Goal: Information Seeking & Learning: Learn about a topic

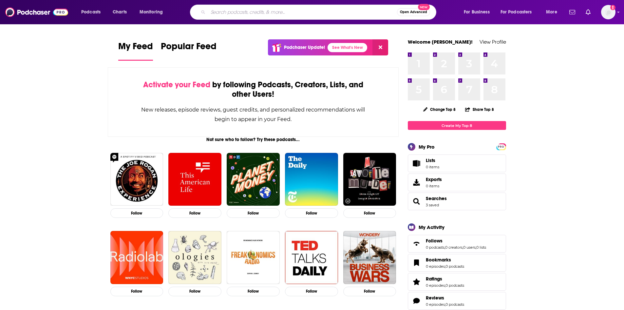
click at [289, 9] on input "Search podcasts, credits, & more..." at bounding box center [302, 12] width 189 height 10
type input "psychic"
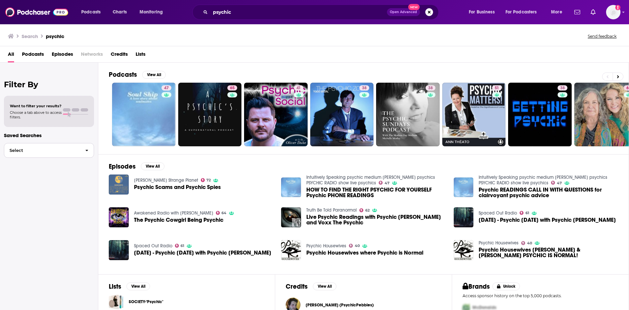
click at [35, 149] on span "Select" at bounding box center [42, 150] width 76 height 4
click at [35, 57] on span "Podcasts" at bounding box center [33, 55] width 22 height 13
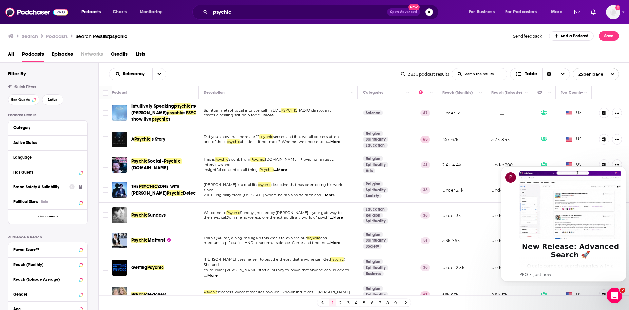
scroll to position [87, 0]
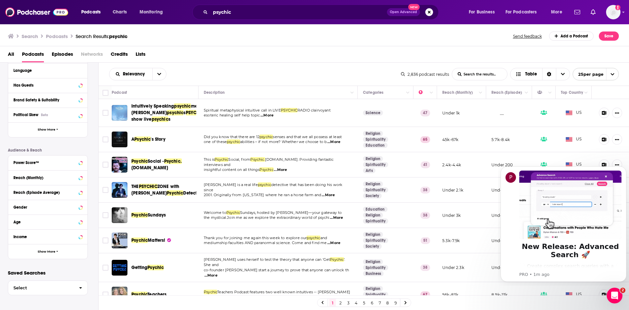
click at [287, 55] on div "All Podcasts Episodes Networks Credits Lists" at bounding box center [316, 55] width 617 height 13
click at [301, 59] on div "All Podcasts Episodes Networks Credits Lists" at bounding box center [316, 55] width 617 height 13
click at [293, 40] on div "Search Podcasts Search Results: psychic Send feedback Add a Podcast Save" at bounding box center [313, 35] width 611 height 9
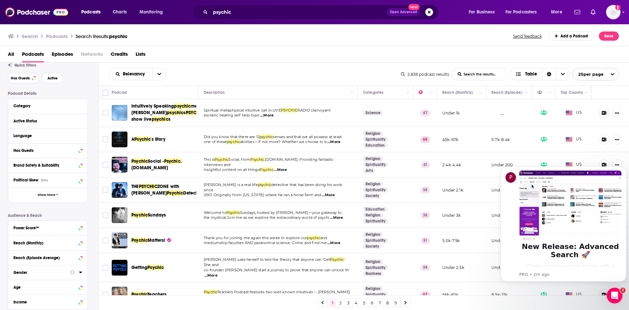
scroll to position [0, 0]
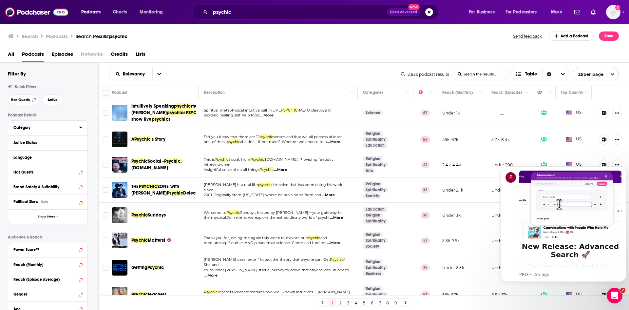
click at [81, 127] on icon at bounding box center [80, 128] width 3 height 2
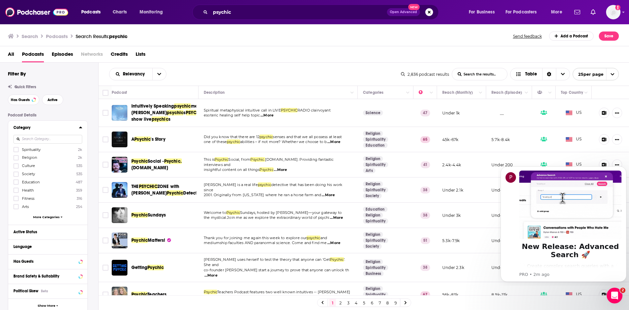
click at [81, 127] on icon at bounding box center [80, 128] width 3 height 2
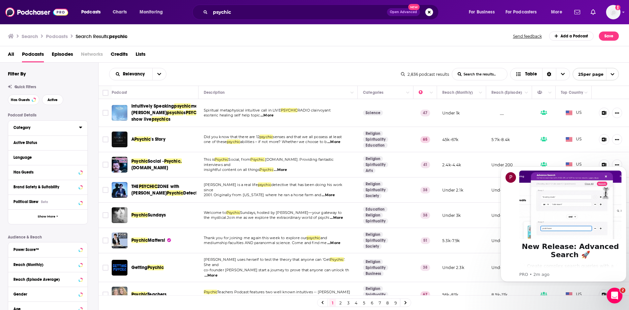
click at [79, 130] on icon at bounding box center [80, 127] width 3 height 5
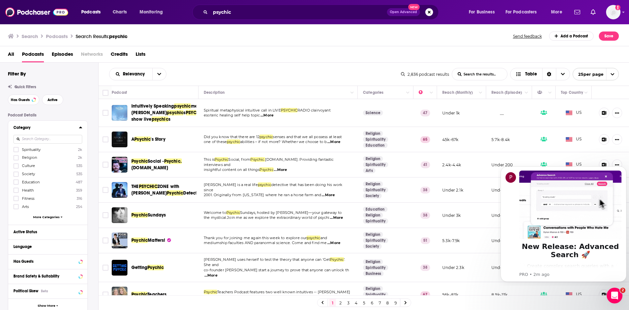
click at [35, 148] on span "Spirituality" at bounding box center [31, 149] width 19 height 5
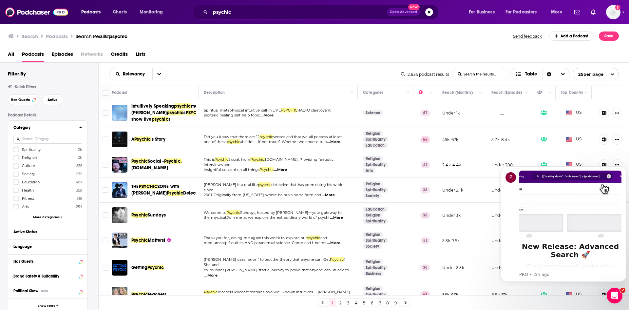
click at [16, 151] on input "multiSelectOption-spirituality-0" at bounding box center [16, 151] width 0 height 0
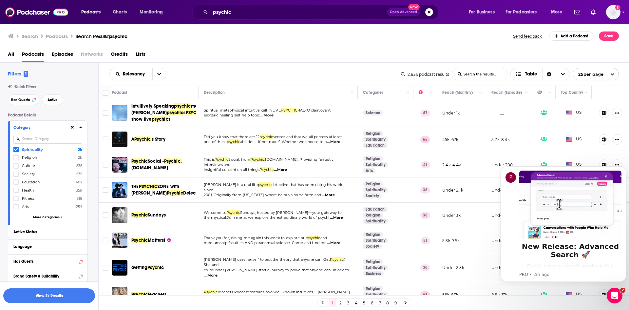
click at [80, 128] on icon at bounding box center [80, 128] width 3 height 2
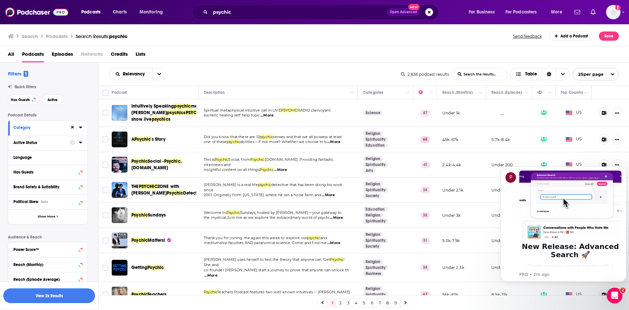
click at [67, 143] on button "Active Status" at bounding box center [41, 142] width 56 height 8
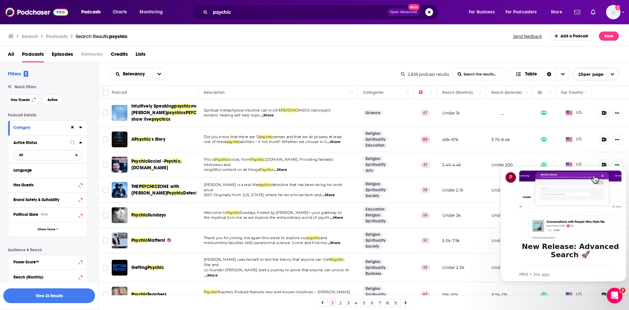
click at [71, 157] on span "All" at bounding box center [44, 154] width 61 height 9
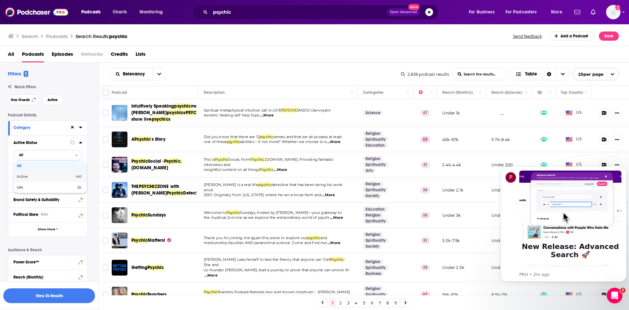
click at [62, 173] on div "Active 441" at bounding box center [49, 176] width 73 height 11
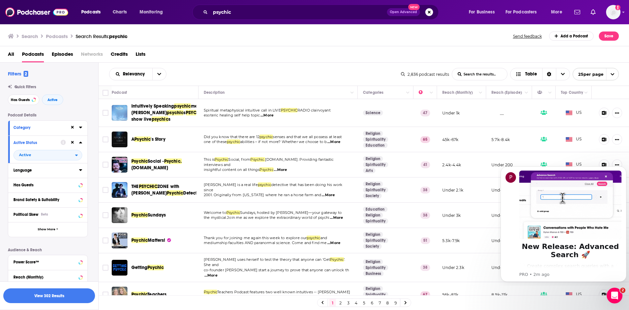
click at [82, 170] on icon at bounding box center [80, 170] width 3 height 2
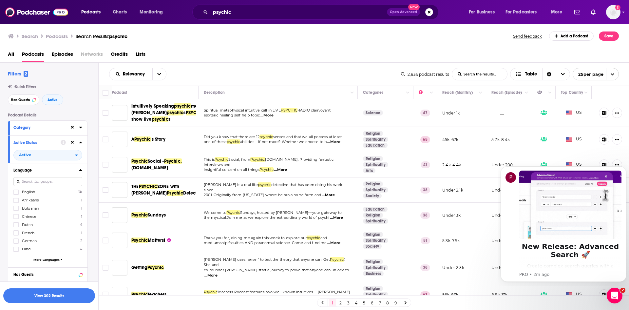
click at [82, 170] on icon at bounding box center [80, 169] width 3 height 5
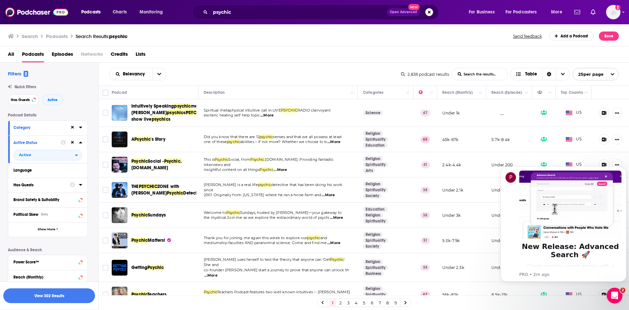
click at [79, 184] on icon at bounding box center [80, 184] width 3 height 5
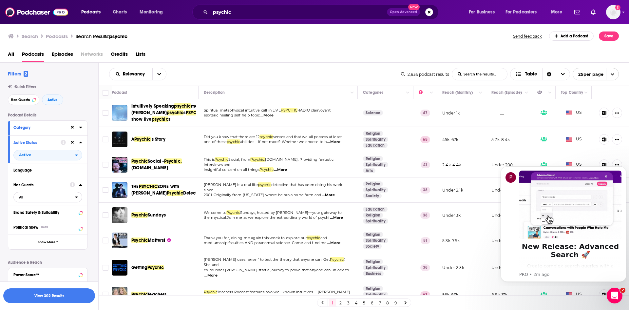
click at [78, 199] on div "open menu" at bounding box center [78, 197] width 7 height 5
click at [58, 219] on span "732" at bounding box center [68, 219] width 27 height 4
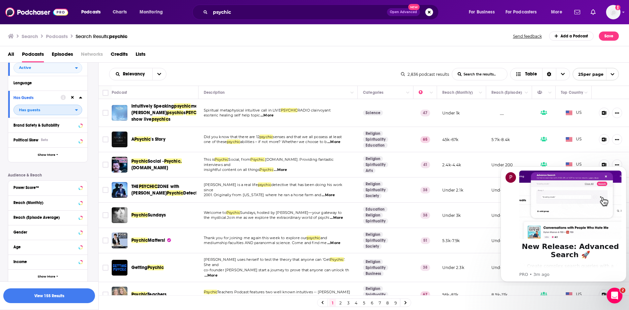
scroll to position [112, 0]
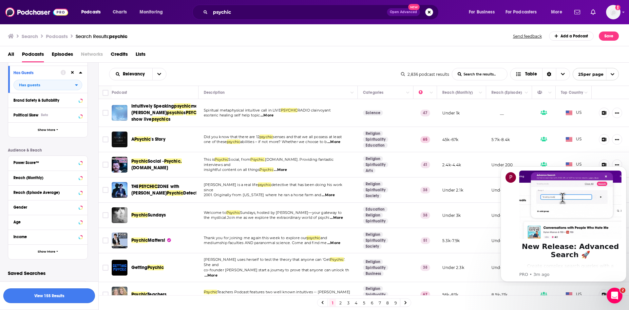
click at [72, 297] on button "View 155 Results" at bounding box center [49, 295] width 92 height 15
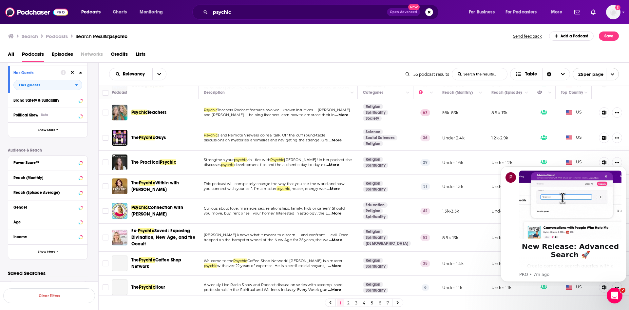
scroll to position [98, 0]
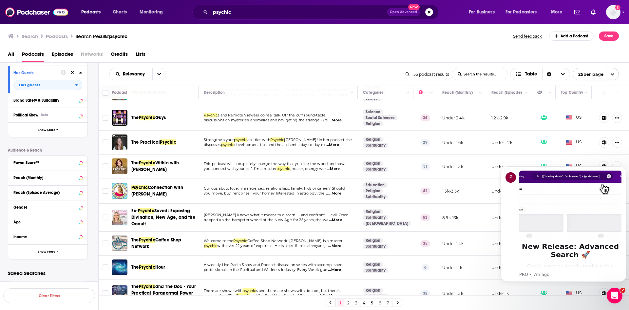
drag, startPoint x: 160, startPoint y: 160, endPoint x: 165, endPoint y: 158, distance: 5.7
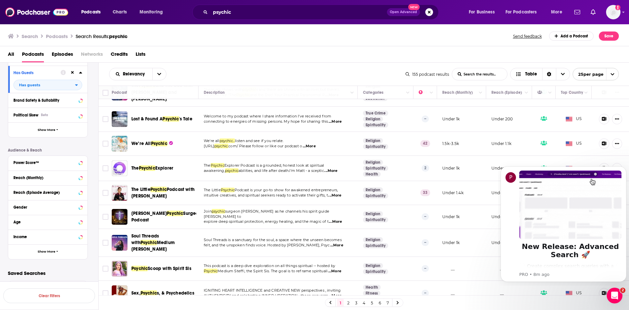
scroll to position [328, 0]
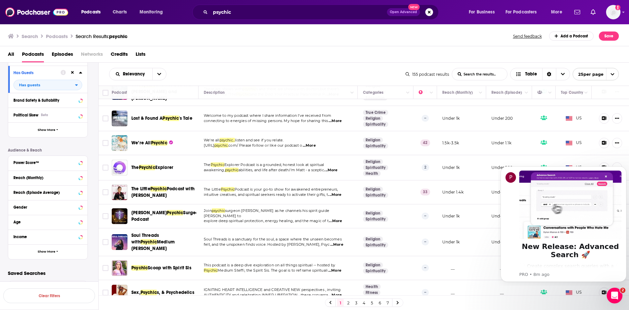
drag, startPoint x: 175, startPoint y: 115, endPoint x: 291, endPoint y: 69, distance: 123.9
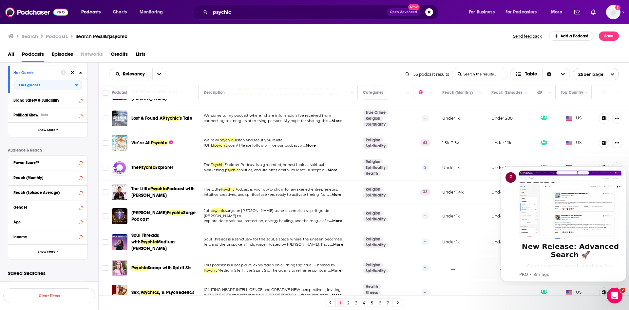
click at [291, 69] on div "Relevancy List Search Input Search the results... Table" at bounding box center [257, 74] width 297 height 12
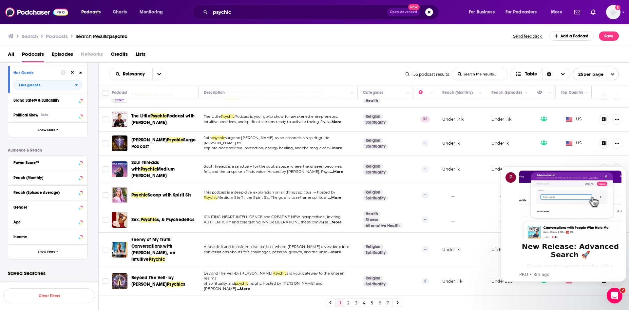
scroll to position [429, 0]
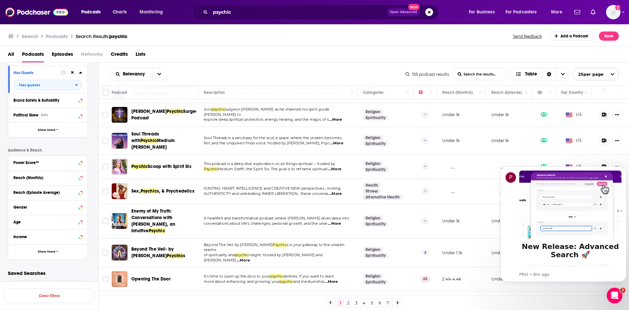
drag, startPoint x: 145, startPoint y: 260, endPoint x: 137, endPoint y: 259, distance: 8.2
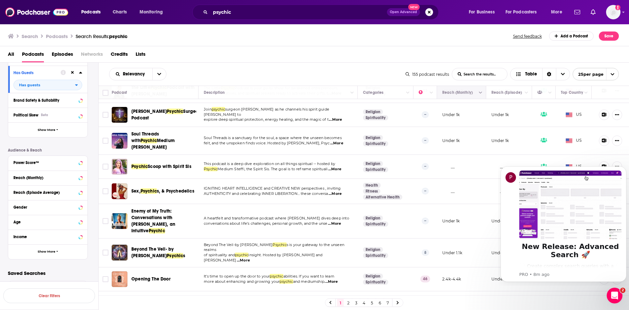
click at [469, 96] on div "Reach (Monthly)" at bounding box center [461, 92] width 38 height 8
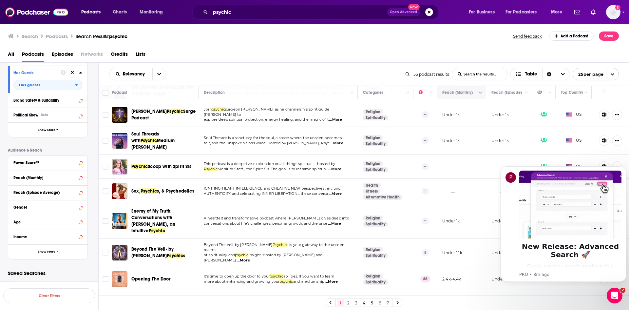
click at [477, 92] on button "Column Actions" at bounding box center [481, 93] width 8 height 8
click at [459, 92] on div at bounding box center [314, 155] width 629 height 310
click at [459, 92] on icon "Move" at bounding box center [461, 92] width 8 height 8
click at [561, 73] on icon "Choose View" at bounding box center [563, 74] width 4 height 5
click at [162, 72] on button "open menu" at bounding box center [159, 74] width 14 height 12
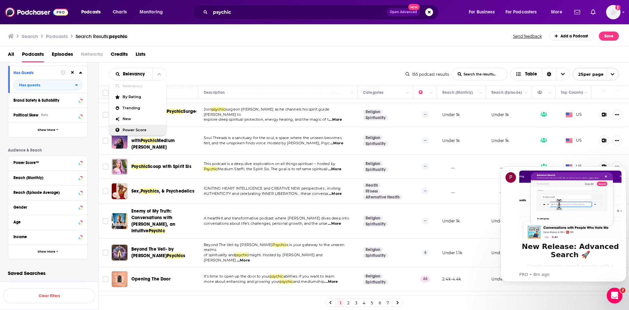
click at [367, 70] on div "Relevancy Relevancy By Rating Trending New Power Score List Search Input Search…" at bounding box center [257, 74] width 297 height 12
click at [430, 92] on icon "Column Actions" at bounding box center [431, 93] width 3 height 2
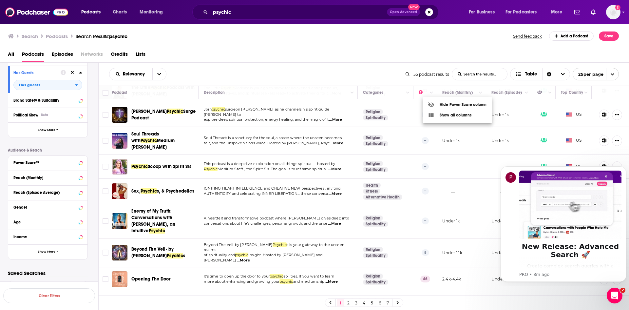
click at [346, 56] on div at bounding box center [314, 155] width 629 height 310
click at [346, 304] on link "2" at bounding box center [348, 303] width 7 height 8
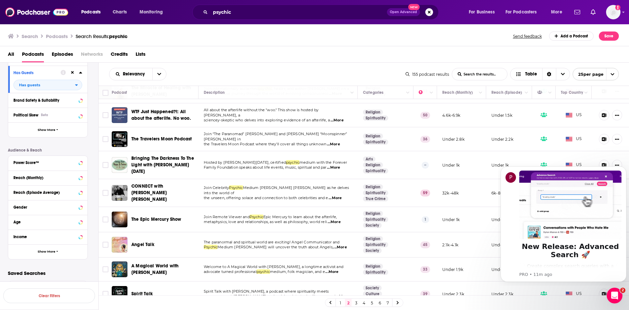
scroll to position [415, 0]
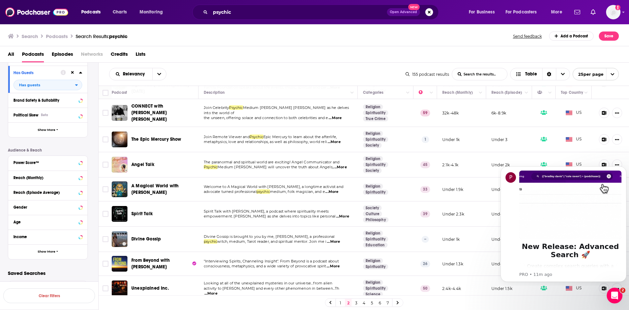
click at [187, 168] on td "Angel Talk" at bounding box center [155, 164] width 87 height 25
click at [353, 301] on link "3" at bounding box center [356, 303] width 7 height 8
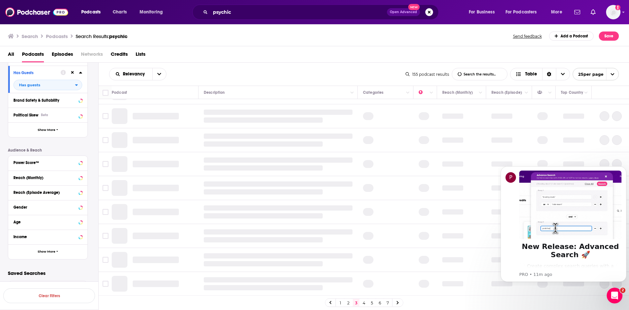
scroll to position [385, 0]
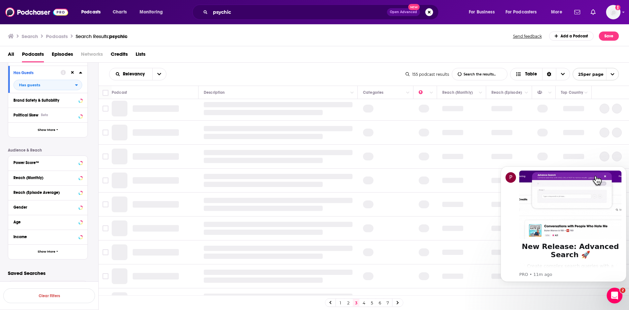
click at [354, 301] on link "3" at bounding box center [356, 303] width 7 height 8
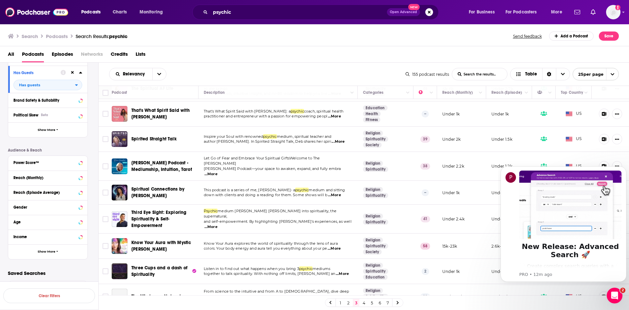
scroll to position [425, 0]
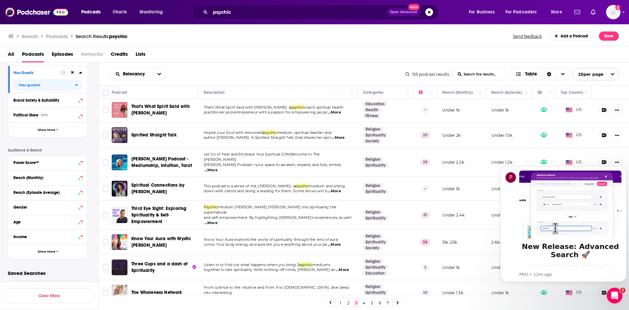
click at [363, 303] on link "4" at bounding box center [364, 303] width 7 height 8
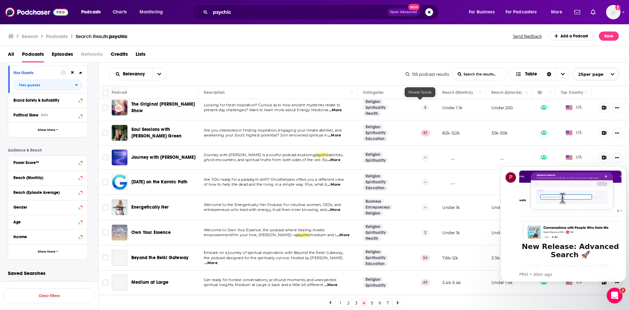
scroll to position [197, 0]
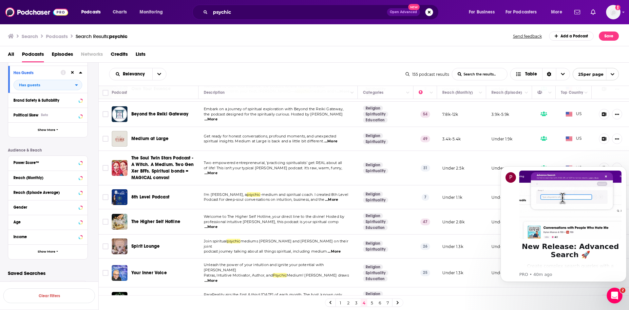
click at [158, 139] on span "Medium at Large" at bounding box center [149, 139] width 37 height 6
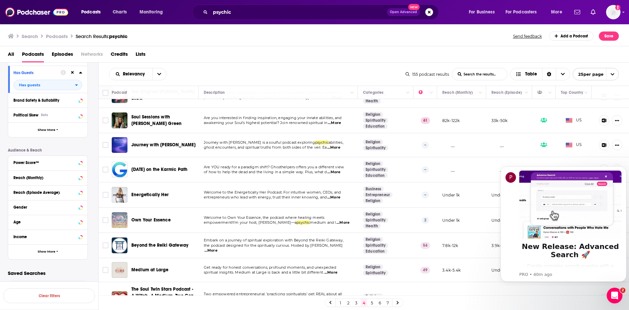
scroll to position [0, 0]
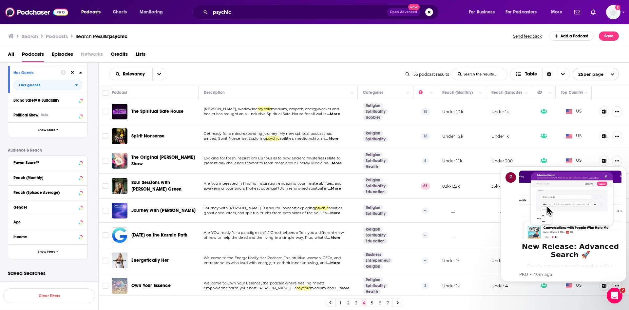
click at [149, 190] on span "Soul Sessions with Amanda Rieger Green" at bounding box center [156, 186] width 50 height 12
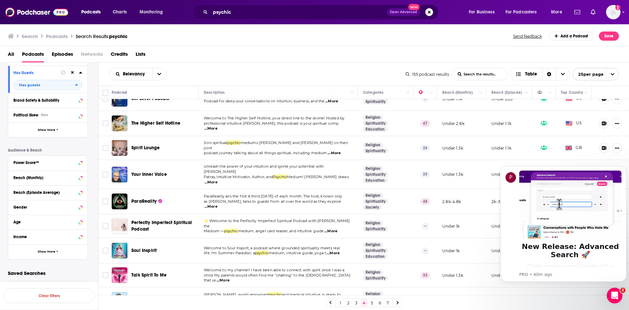
scroll to position [437, 0]
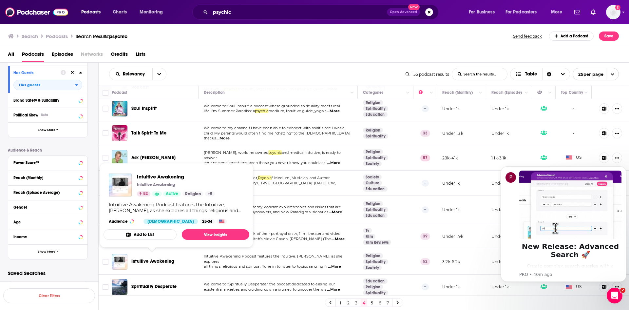
click at [158, 259] on span "Intuitive Awakening" at bounding box center [152, 261] width 43 height 6
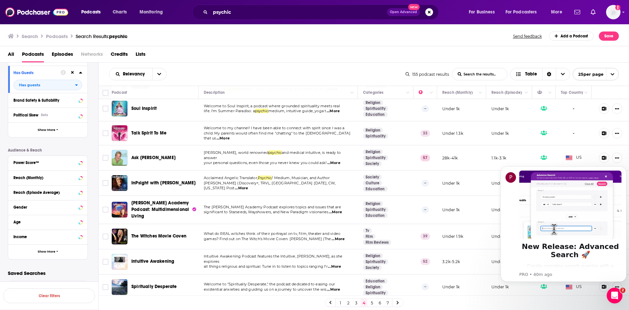
click at [358, 304] on link "3" at bounding box center [356, 303] width 7 height 8
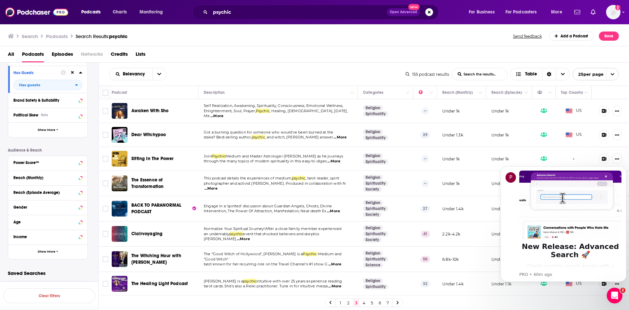
click at [350, 304] on link "2" at bounding box center [348, 303] width 7 height 8
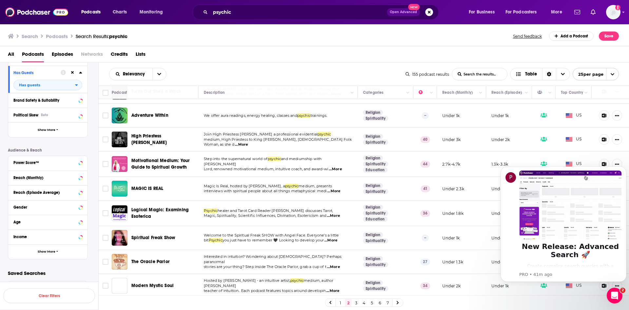
scroll to position [131, 0]
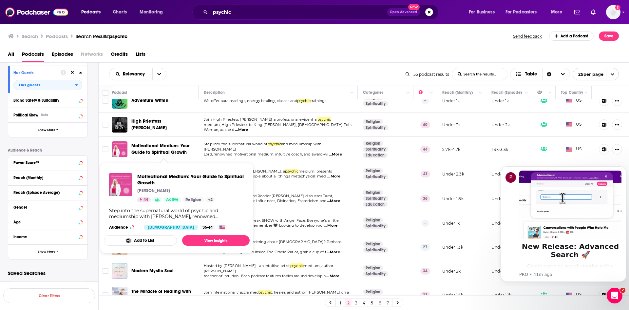
click at [163, 152] on span "Motivational Medium: Your Guide to Spiritual Growth" at bounding box center [160, 149] width 58 height 12
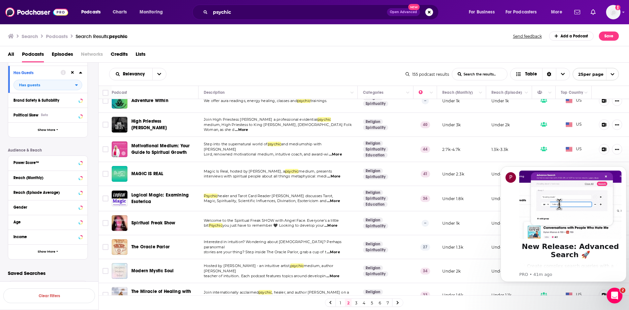
scroll to position [229, 0]
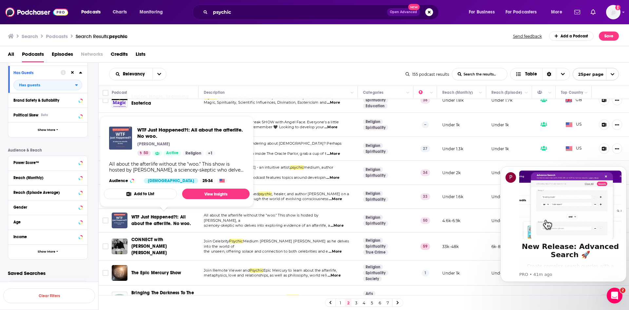
click at [167, 220] on span "WTF Just Happened?!: All about the afterlife. No woo." at bounding box center [163, 220] width 65 height 13
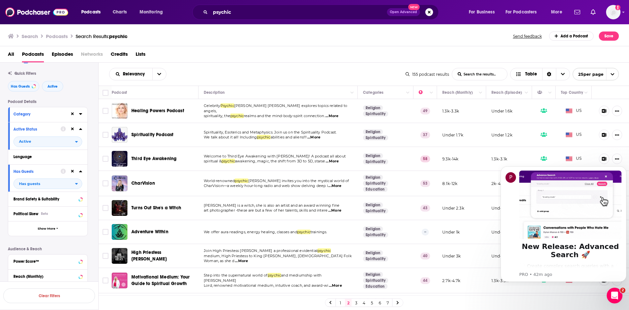
scroll to position [0, 0]
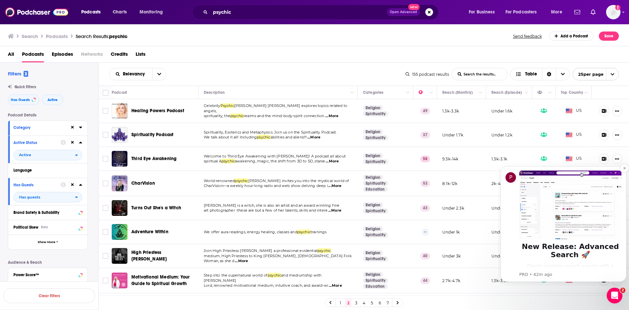
click at [606, 177] on img "Message content" at bounding box center [571, 204] width 102 height 69
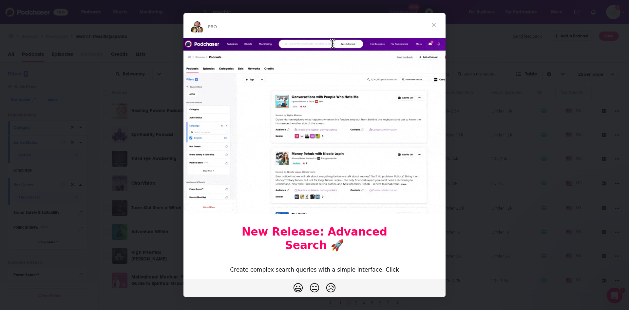
click at [432, 20] on span "Close" at bounding box center [434, 25] width 24 height 24
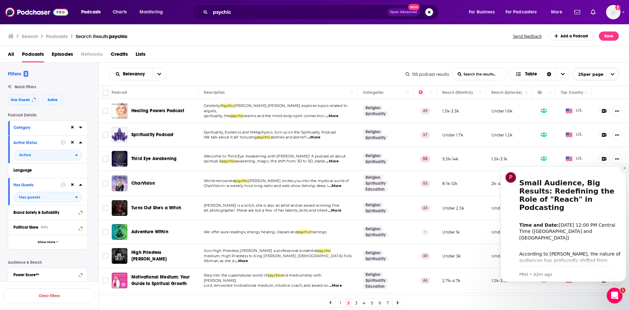
click at [624, 169] on icon "Dismiss notification" at bounding box center [624, 168] width 2 height 2
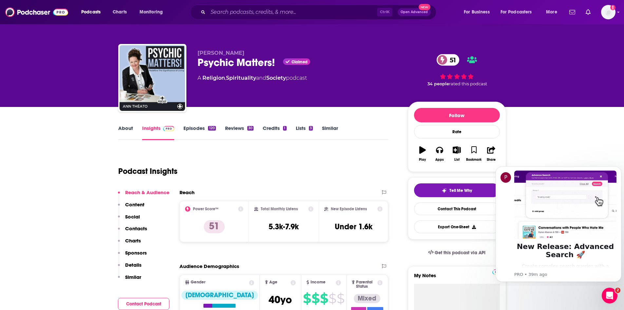
click at [128, 129] on link "About" at bounding box center [125, 132] width 15 height 15
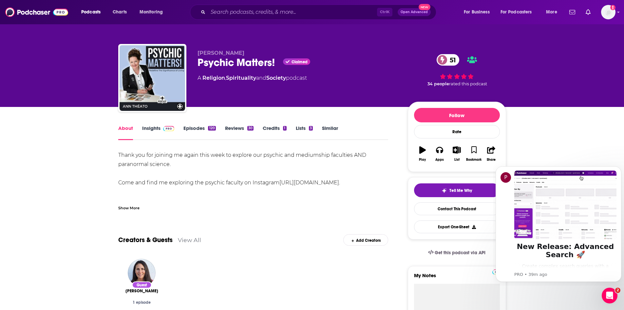
click at [166, 131] on link "Insights" at bounding box center [158, 132] width 32 height 15
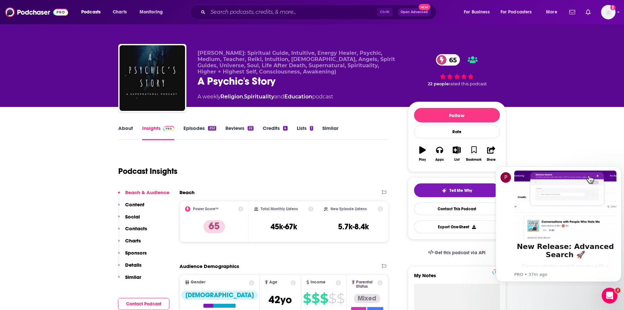
click at [119, 133] on link "About" at bounding box center [125, 132] width 15 height 15
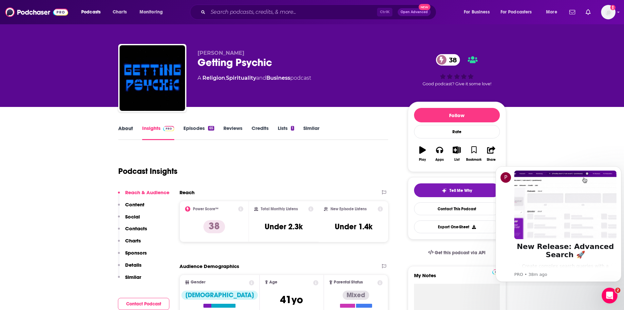
click at [134, 131] on div "About" at bounding box center [130, 132] width 24 height 15
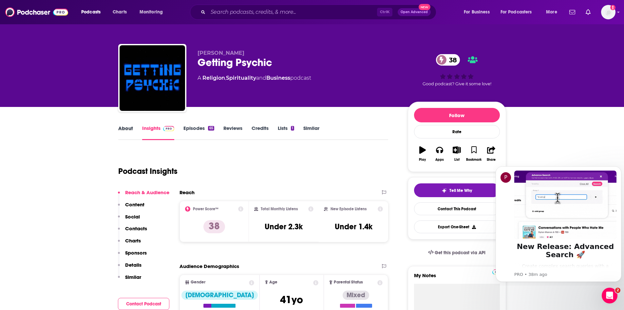
click at [134, 131] on div "About" at bounding box center [130, 132] width 24 height 15
click at [125, 129] on link "About" at bounding box center [125, 132] width 15 height 15
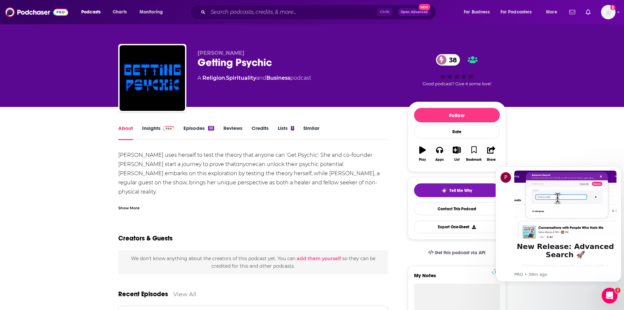
click at [165, 128] on img at bounding box center [168, 128] width 11 height 5
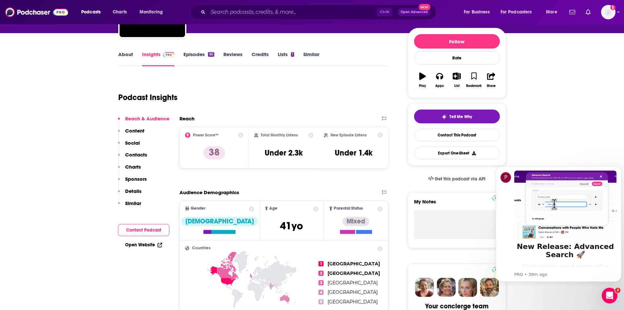
scroll to position [66, 0]
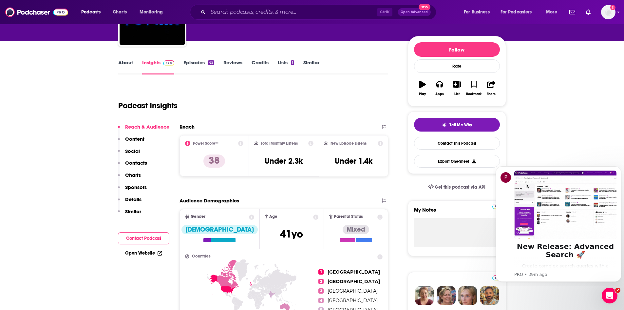
click at [190, 59] on div "About Insights Episodes 65 Reviews Credits Lists 1 Similar" at bounding box center [253, 66] width 270 height 16
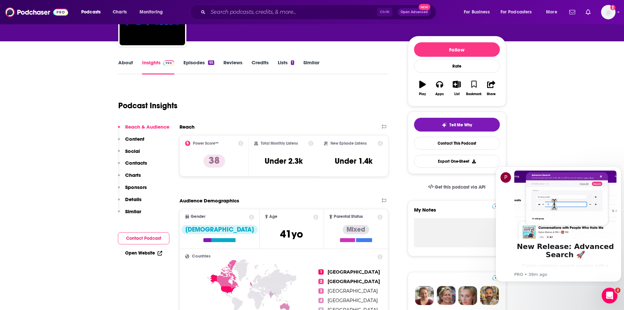
click at [197, 66] on link "Episodes 65" at bounding box center [199, 66] width 30 height 15
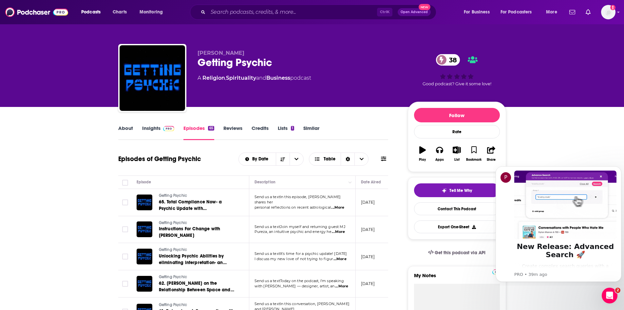
click at [152, 128] on link "Insights" at bounding box center [158, 132] width 32 height 15
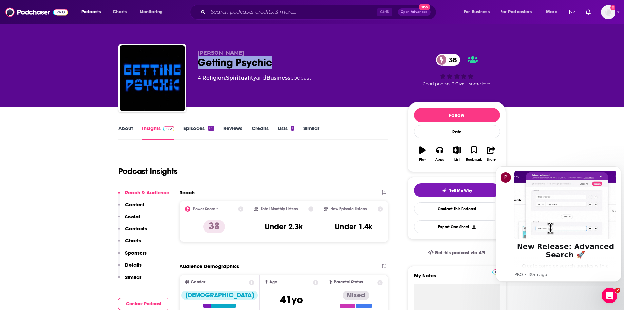
drag, startPoint x: 276, startPoint y: 58, endPoint x: 193, endPoint y: 61, distance: 83.6
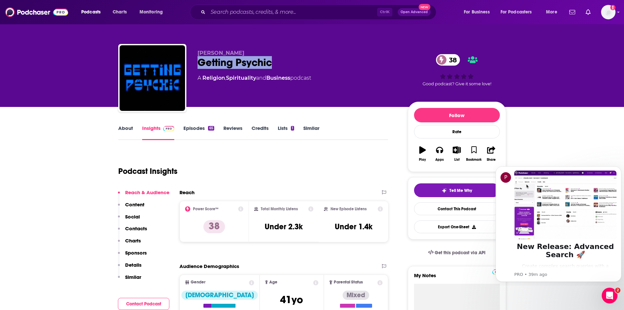
click at [193, 61] on div "Suki McAdams Getting Psychic 38 A Religion , Spirituality and Business podcast …" at bounding box center [312, 79] width 388 height 71
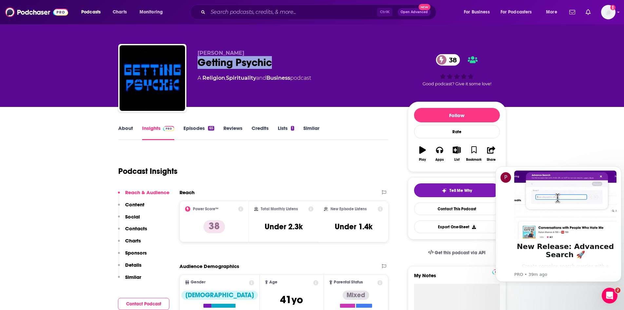
copy h2 "Getting Psychic"
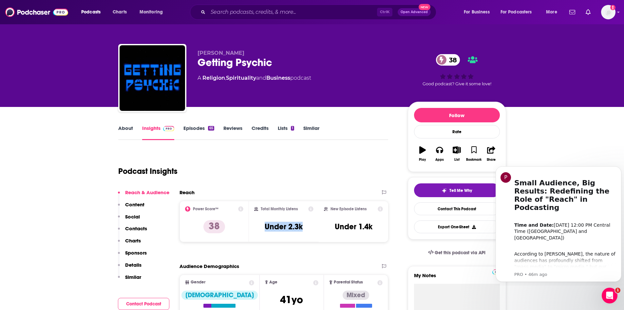
drag, startPoint x: 262, startPoint y: 232, endPoint x: 316, endPoint y: 231, distance: 54.1
click at [316, 231] on div "Total Monthly Listens Under 2.3k" at bounding box center [284, 221] width 70 height 41
copy h3 "Under 2.3k"
drag, startPoint x: 255, startPoint y: 163, endPoint x: 238, endPoint y: 143, distance: 25.6
click at [255, 163] on div "Podcast Insights" at bounding box center [250, 166] width 265 height 33
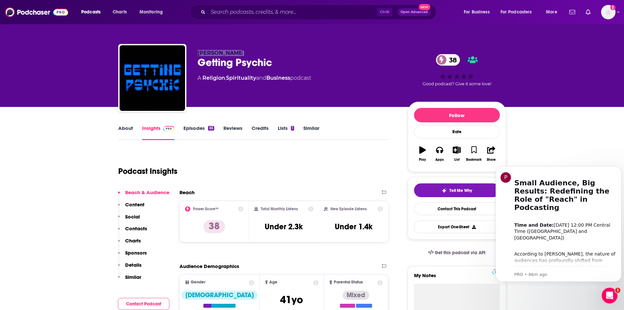
drag, startPoint x: 194, startPoint y: 50, endPoint x: 243, endPoint y: 54, distance: 49.0
click at [243, 54] on div "Suki McAdams Getting Psychic 38 A Religion , Spirituality and Business podcast …" at bounding box center [312, 79] width 388 height 71
copy span "Suki McAdams"
click at [253, 189] on div "Reach" at bounding box center [278, 192] width 196 height 6
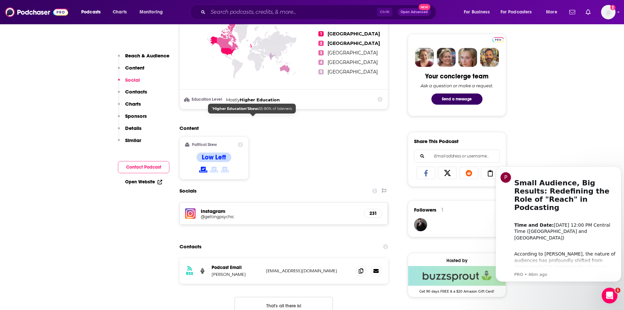
scroll to position [393, 0]
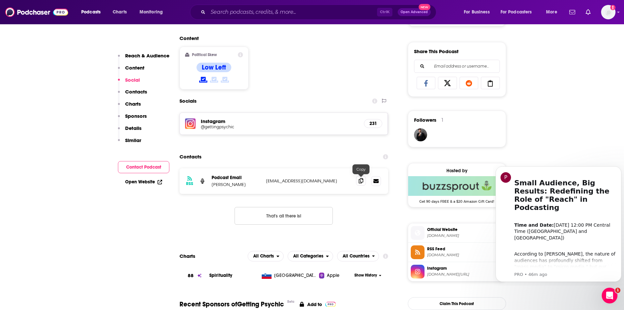
click at [359, 182] on span at bounding box center [361, 181] width 10 height 10
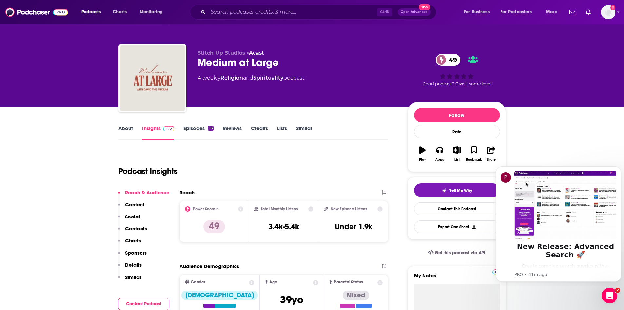
click at [118, 126] on link "About" at bounding box center [125, 132] width 15 height 15
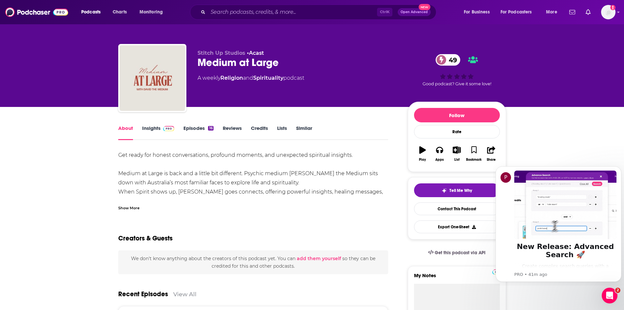
click at [150, 127] on link "Insights" at bounding box center [158, 132] width 32 height 15
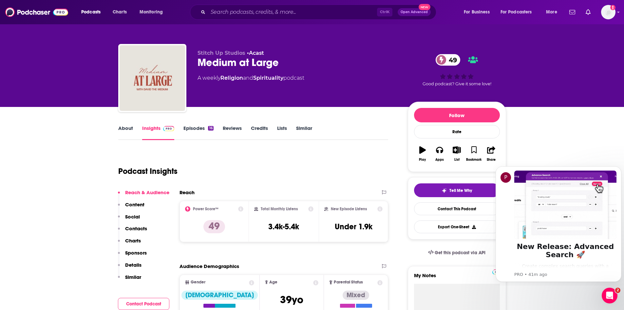
click at [126, 133] on link "About" at bounding box center [125, 132] width 15 height 15
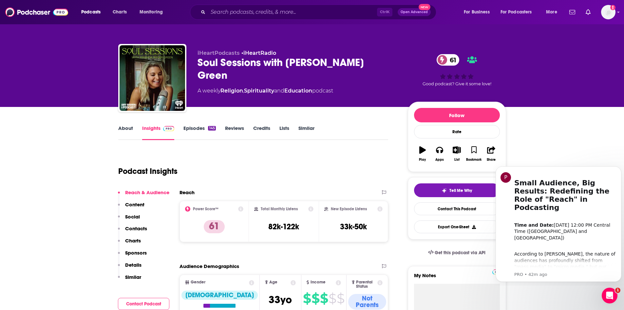
click at [128, 130] on link "About" at bounding box center [125, 132] width 15 height 15
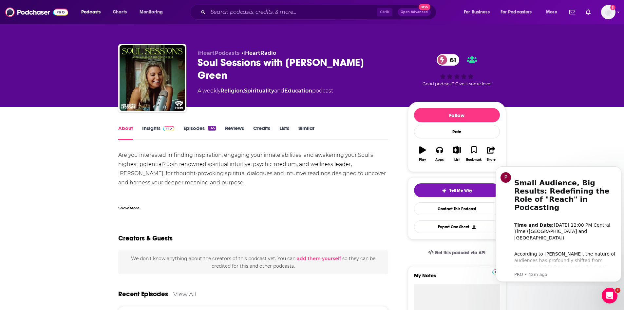
click at [149, 127] on link "Insights" at bounding box center [158, 132] width 32 height 15
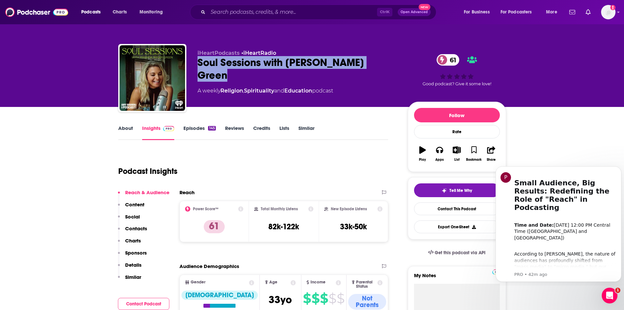
drag, startPoint x: 197, startPoint y: 66, endPoint x: 227, endPoint y: 73, distance: 31.0
click at [227, 73] on div "iHeartPodcasts • iHeartRadio Soul Sessions with [PERSON_NAME] Green 61 A weekly…" at bounding box center [312, 79] width 388 height 71
copy h2 "Soul Sessions with [PERSON_NAME] Green"
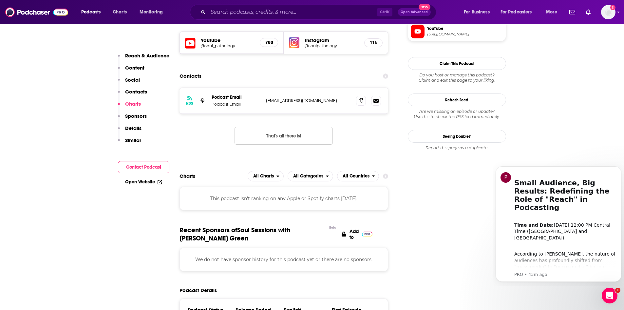
scroll to position [557, 0]
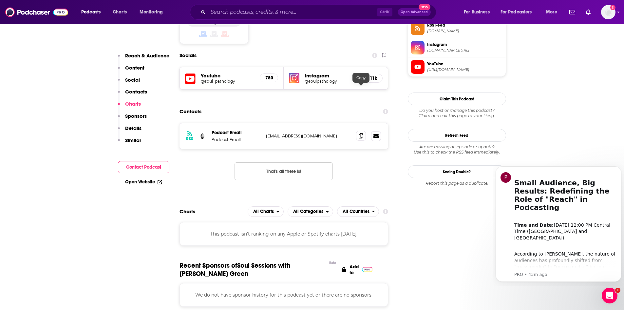
click at [360, 133] on icon at bounding box center [361, 135] width 5 height 5
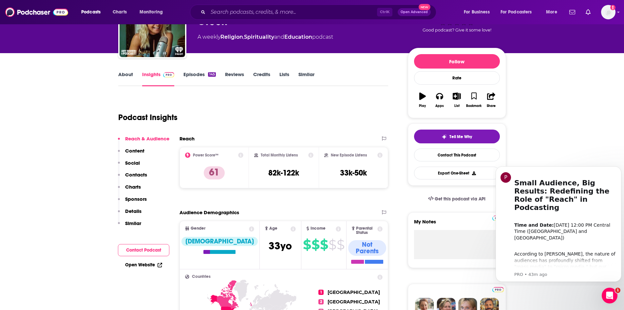
scroll to position [0, 0]
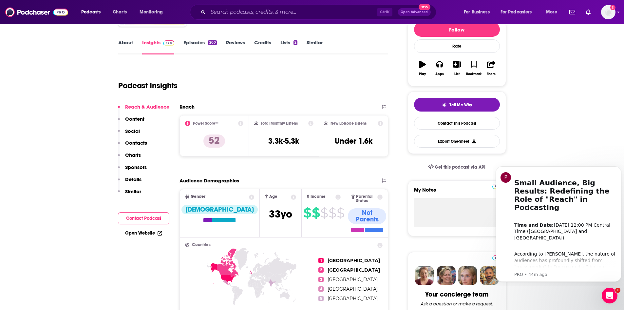
scroll to position [66, 0]
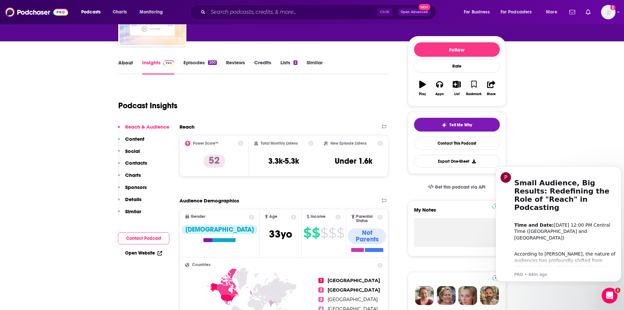
click at [133, 69] on div "About" at bounding box center [130, 66] width 24 height 15
click at [125, 60] on link "About" at bounding box center [125, 66] width 15 height 15
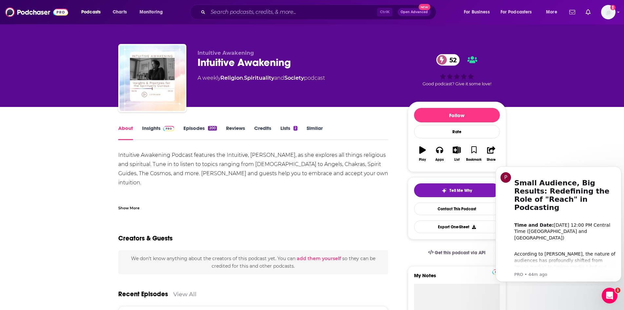
click at [158, 132] on link "Insights" at bounding box center [158, 132] width 32 height 15
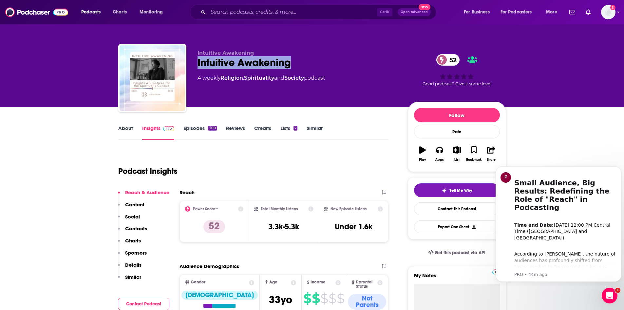
drag, startPoint x: 216, startPoint y: 67, endPoint x: 198, endPoint y: 66, distance: 18.7
click at [198, 66] on div "Intuitive Awakening 52" at bounding box center [298, 62] width 200 height 13
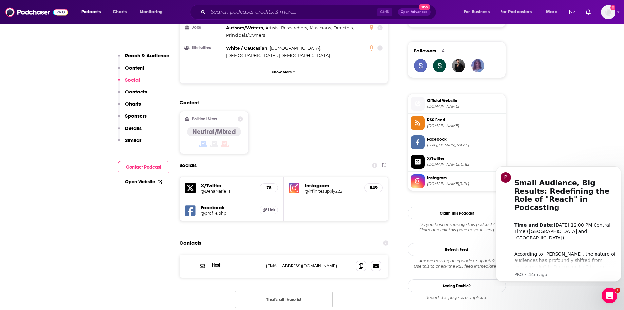
scroll to position [459, 0]
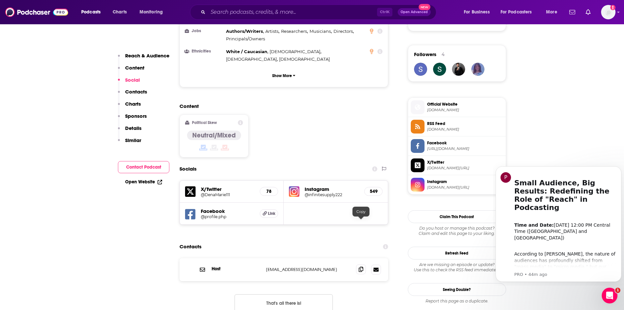
click at [360, 266] on icon at bounding box center [361, 268] width 5 height 5
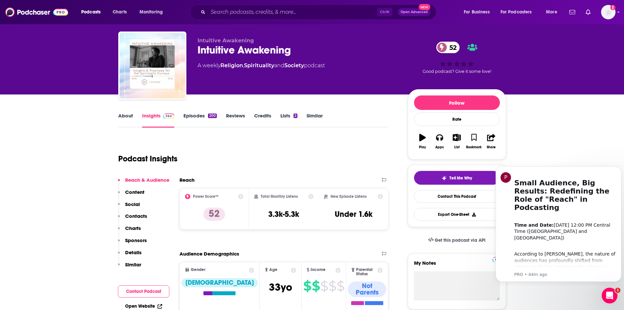
scroll to position [0, 0]
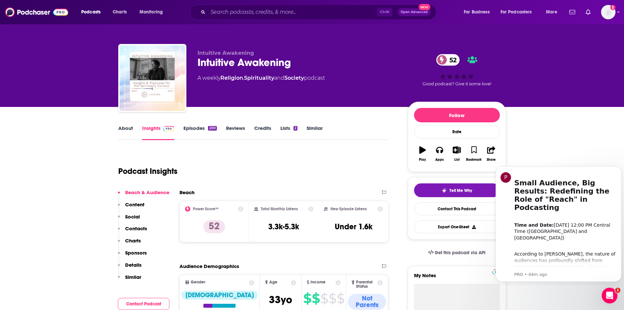
click at [125, 125] on link "About" at bounding box center [125, 132] width 15 height 15
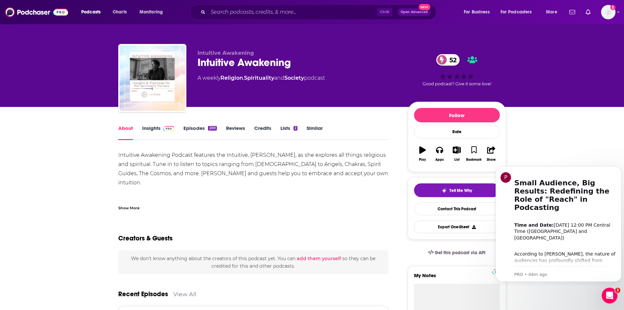
click at [147, 127] on link "Insights" at bounding box center [158, 132] width 32 height 15
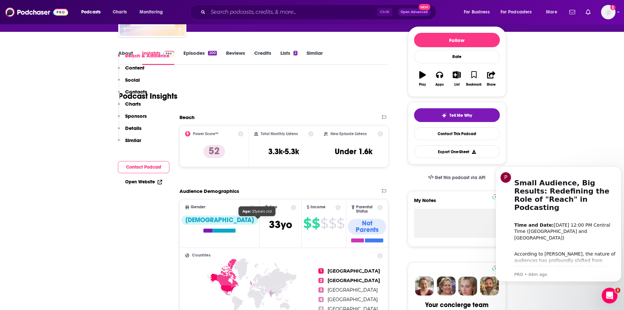
scroll to position [131, 0]
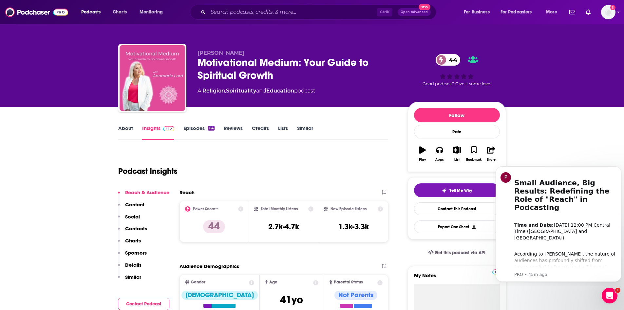
click at [193, 128] on link "Episodes 64" at bounding box center [199, 132] width 31 height 15
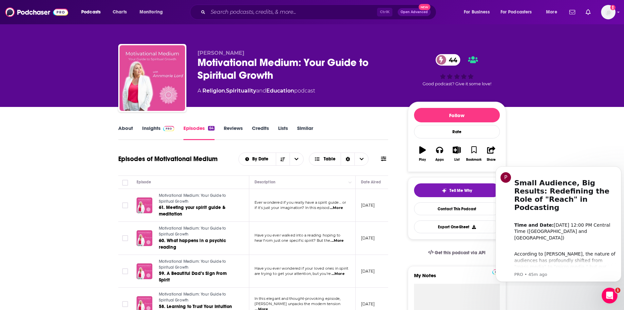
click at [169, 126] on img at bounding box center [168, 128] width 11 height 5
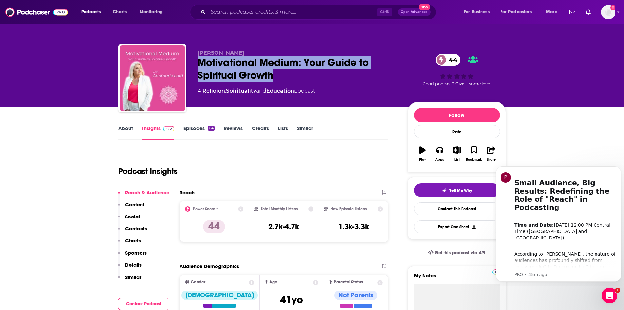
drag, startPoint x: 196, startPoint y: 59, endPoint x: 278, endPoint y: 81, distance: 85.1
click at [278, 81] on div "Annmarie Lord Motivational Medium: Your Guide to Spiritual Growth 44 A Religion…" at bounding box center [312, 79] width 388 height 71
copy h2 "Motivational Medium: Your Guide to Spiritual Growth"
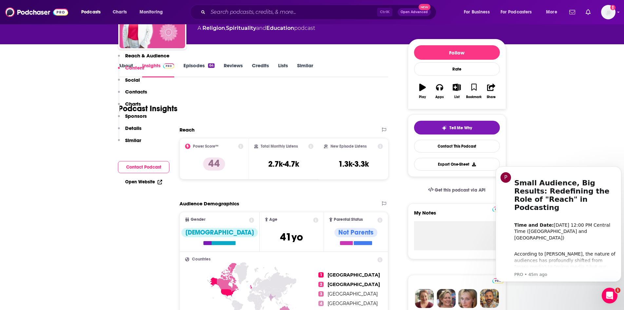
scroll to position [33, 0]
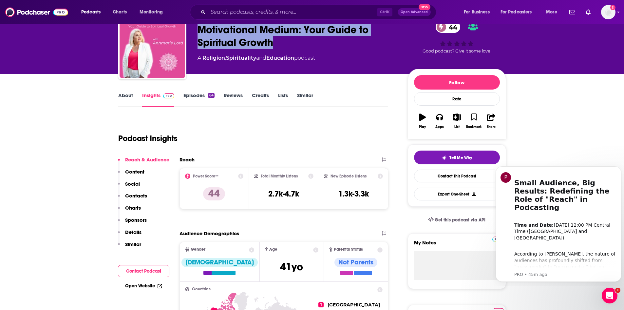
click at [125, 100] on link "About" at bounding box center [125, 99] width 15 height 15
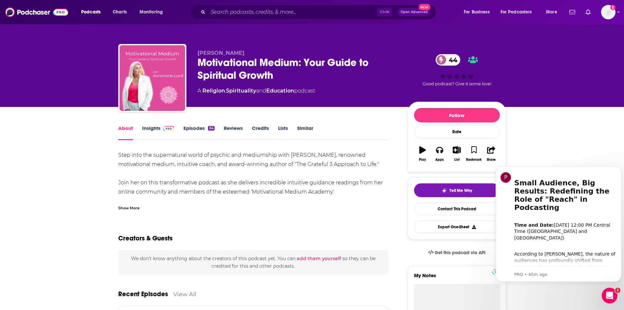
click at [134, 205] on div "Show More" at bounding box center [128, 207] width 21 height 6
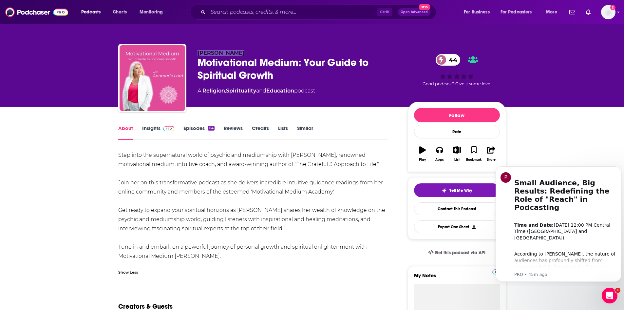
drag, startPoint x: 239, startPoint y: 52, endPoint x: 194, endPoint y: 54, distance: 44.3
click at [194, 54] on div "Annmarie Lord Motivational Medium: Your Guide to Spiritual Growth 44 A Religion…" at bounding box center [312, 79] width 388 height 71
copy span "Annmarie Lord"
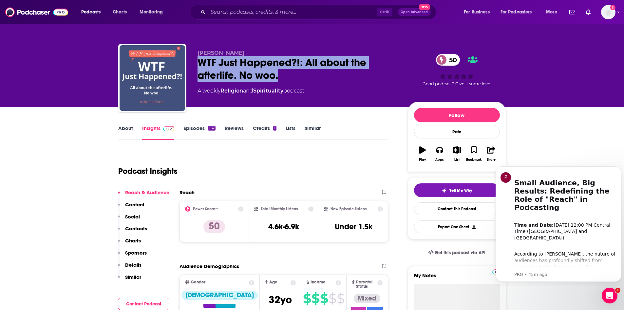
drag, startPoint x: 195, startPoint y: 59, endPoint x: 279, endPoint y: 73, distance: 84.7
click at [279, 73] on div "[PERSON_NAME] WTF Just Happened?!: All about the afterlife. No woo. 50 A weekly…" at bounding box center [312, 79] width 388 height 71
copy h2 "WTF Just Happened?!: All about the afterlife. No woo."
drag, startPoint x: 194, startPoint y: 54, endPoint x: 241, endPoint y: 53, distance: 46.9
click at [241, 53] on div "[PERSON_NAME] WTF Just Happened?!: All about the afterlife. No woo. 50 A weekly…" at bounding box center [312, 79] width 388 height 71
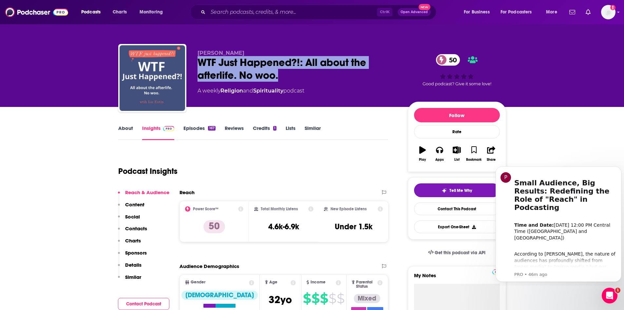
copy span "[PERSON_NAME]"
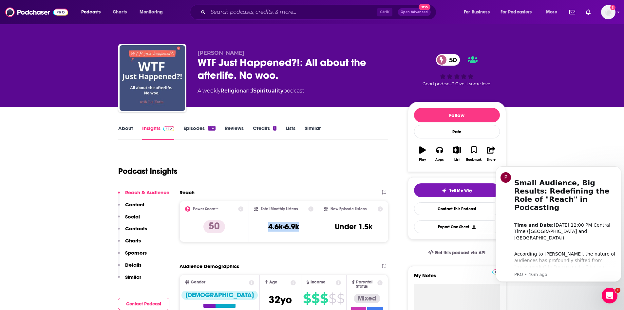
drag, startPoint x: 267, startPoint y: 228, endPoint x: 304, endPoint y: 228, distance: 36.7
click at [304, 228] on div "Total Monthly Listens 4.6k-6.9k" at bounding box center [283, 221] width 59 height 30
copy h3 "4.6k-6.9k"
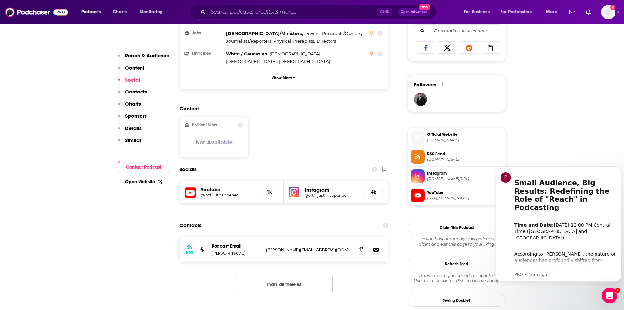
scroll to position [492, 0]
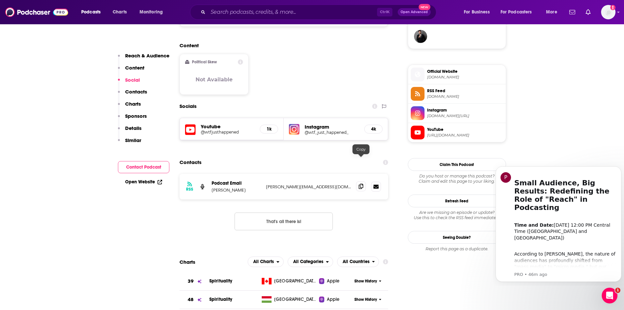
click at [360, 184] on icon at bounding box center [361, 186] width 5 height 5
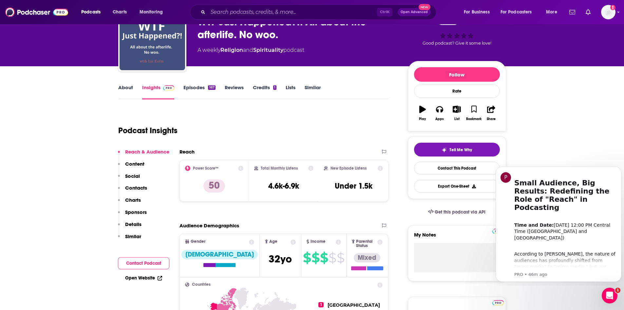
scroll to position [0, 0]
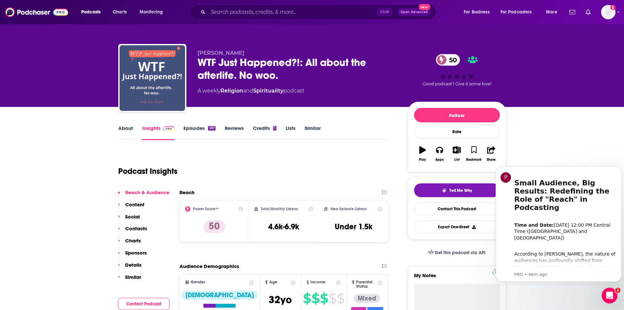
click at [130, 125] on link "About" at bounding box center [125, 132] width 15 height 15
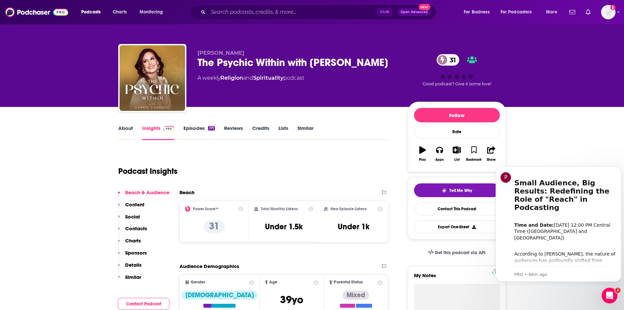
click at [127, 130] on link "About" at bounding box center [125, 132] width 15 height 15
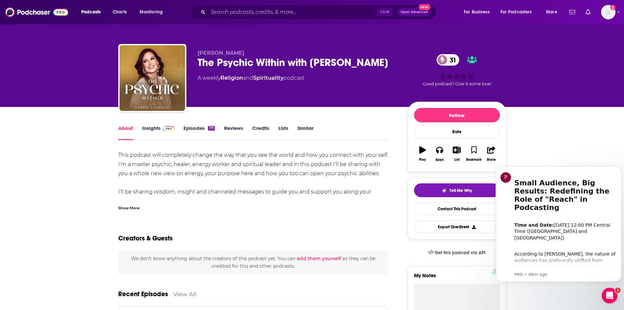
click at [206, 129] on link "Episodes 171" at bounding box center [199, 132] width 31 height 15
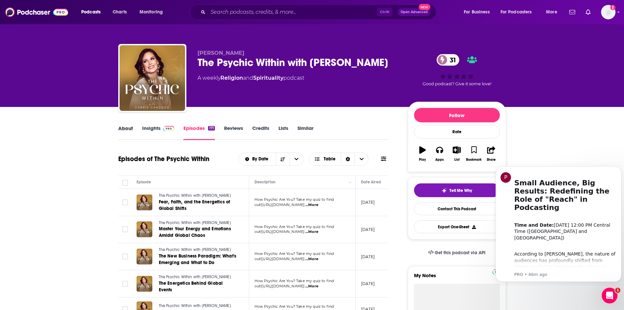
click at [140, 128] on div "About" at bounding box center [130, 132] width 24 height 15
click at [144, 128] on link "Insights" at bounding box center [158, 132] width 32 height 15
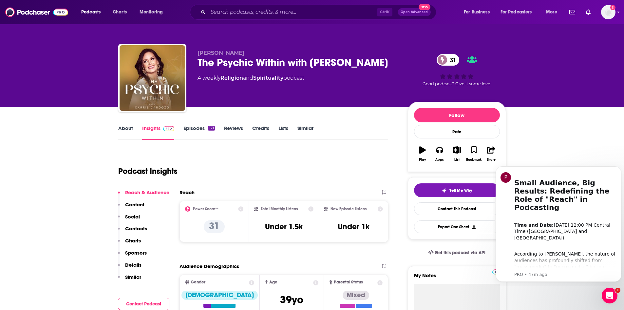
drag, startPoint x: 217, startPoint y: 64, endPoint x: 393, endPoint y: 64, distance: 175.4
click at [393, 64] on div "[PERSON_NAME] The Psychic Within with [PERSON_NAME] 31 A weekly Religion and Sp…" at bounding box center [312, 79] width 388 height 71
copy h2 "The Psychic Within with [PERSON_NAME]"
drag, startPoint x: 197, startPoint y: 54, endPoint x: 240, endPoint y: 53, distance: 42.9
click at [240, 53] on div "[PERSON_NAME] The Psychic Within with [PERSON_NAME] 31 A weekly Religion and Sp…" at bounding box center [312, 79] width 388 height 71
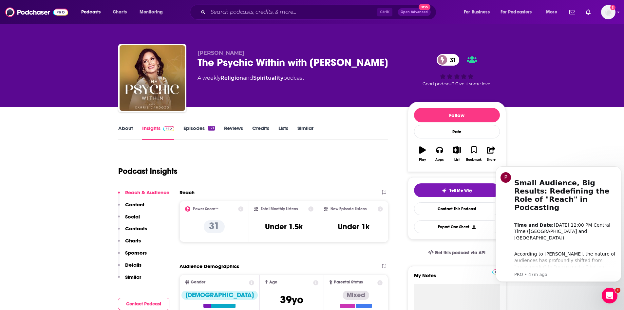
copy span "[PERSON_NAME]"
drag, startPoint x: 261, startPoint y: 225, endPoint x: 317, endPoint y: 226, distance: 55.4
click at [317, 226] on div "Total Monthly Listens Under 1.5k" at bounding box center [284, 221] width 70 height 41
copy h3 "Under 1.5k"
drag, startPoint x: 294, startPoint y: 189, endPoint x: 275, endPoint y: 180, distance: 21.1
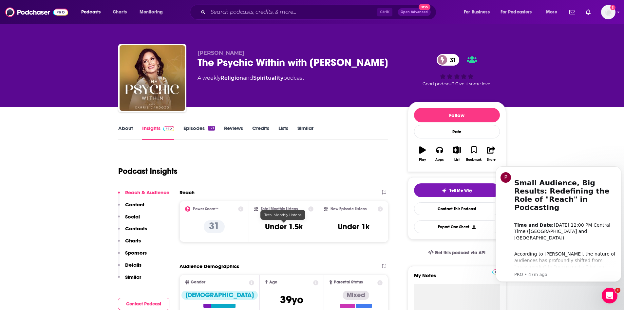
click at [294, 189] on div "Reach" at bounding box center [278, 192] width 196 height 6
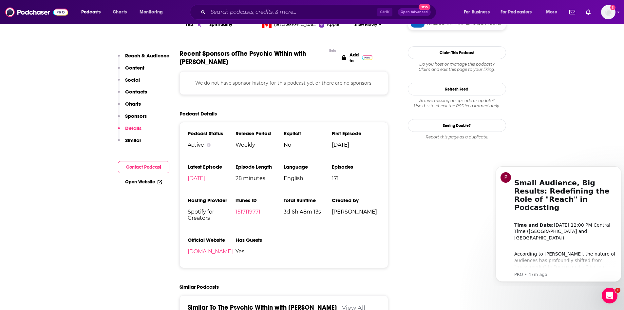
scroll to position [361, 0]
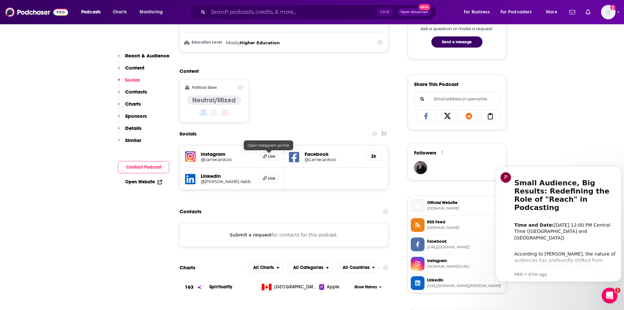
click at [267, 153] on h5 "Link" at bounding box center [269, 156] width 18 height 9
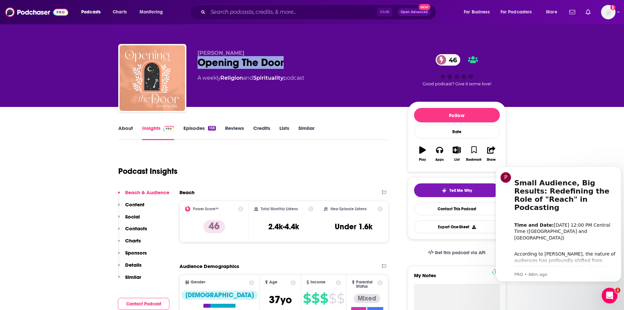
drag, startPoint x: 280, startPoint y: 63, endPoint x: 194, endPoint y: 66, distance: 85.2
click at [194, 66] on div "[PERSON_NAME] Opening The Door 46 A weekly Religion and Spirituality podcast 46…" at bounding box center [312, 79] width 388 height 71
copy h2 "Opening The Door"
drag, startPoint x: 300, startPoint y: 183, endPoint x: 289, endPoint y: 167, distance: 20.1
click at [300, 183] on div "Podcast Insights" at bounding box center [250, 166] width 265 height 33
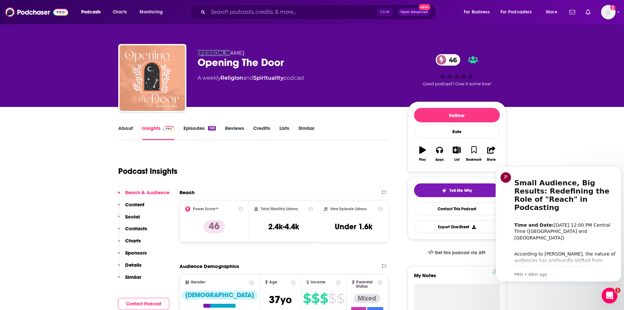
drag, startPoint x: 200, startPoint y: 53, endPoint x: 227, endPoint y: 52, distance: 27.5
click at [227, 52] on div "[PERSON_NAME] Opening The Door 46 A weekly Religion and Spirituality podcast 46…" at bounding box center [312, 79] width 388 height 71
copy span "[PERSON_NAME]"
drag, startPoint x: 265, startPoint y: 228, endPoint x: 314, endPoint y: 227, distance: 49.5
click at [314, 227] on div "Total Monthly Listens 2.4k-4.4k" at bounding box center [284, 221] width 70 height 41
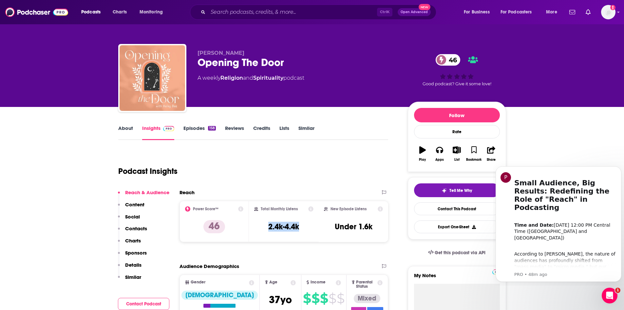
copy h3 "2.4k-4.4k"
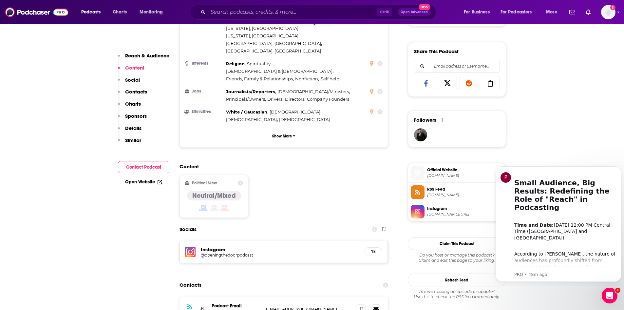
scroll to position [492, 0]
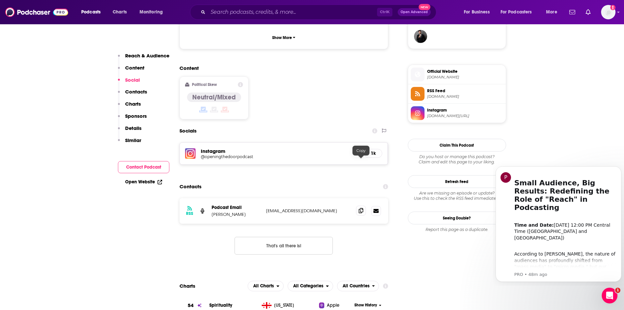
click at [358, 206] on span at bounding box center [361, 211] width 10 height 10
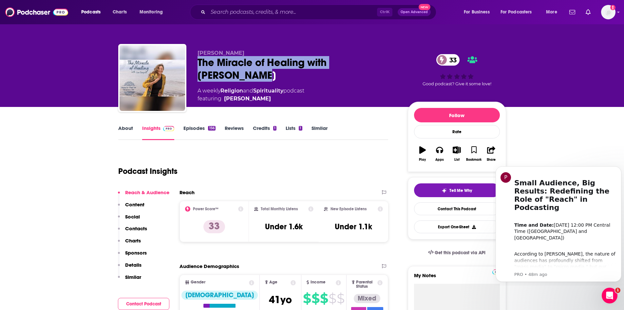
drag, startPoint x: 194, startPoint y: 62, endPoint x: 244, endPoint y: 81, distance: 53.9
click at [244, 81] on div "[PERSON_NAME] The Miracle of Healing with [PERSON_NAME] 33 A weekly Religion an…" at bounding box center [312, 79] width 388 height 71
copy h2 "The Miracle of Healing with [PERSON_NAME]"
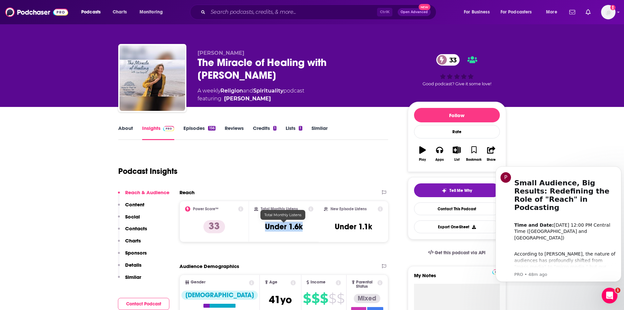
drag, startPoint x: 263, startPoint y: 227, endPoint x: 305, endPoint y: 227, distance: 42.3
click at [305, 227] on div "Total Monthly Listens Under 1.6k" at bounding box center [283, 221] width 59 height 30
copy h3 "Under 1.6k"
drag, startPoint x: 195, startPoint y: 51, endPoint x: 235, endPoint y: 53, distance: 40.0
click at [235, 53] on div "[PERSON_NAME] The Miracle of Healing with [PERSON_NAME] 33 A weekly Religion an…" at bounding box center [312, 79] width 388 height 71
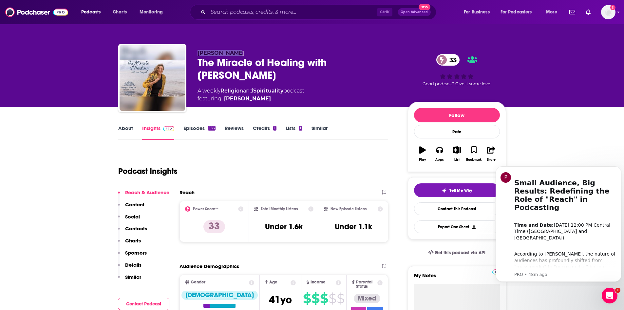
copy span "[PERSON_NAME]"
click at [273, 178] on div "Podcast Insights" at bounding box center [250, 166] width 265 height 33
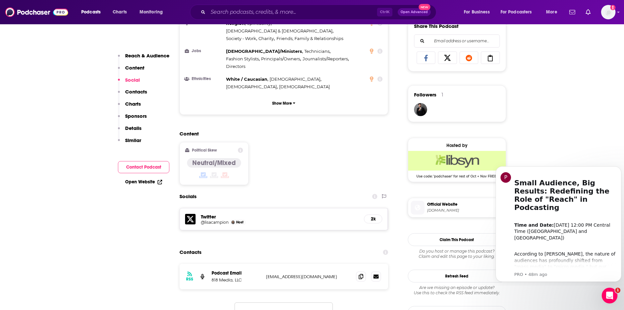
scroll to position [492, 0]
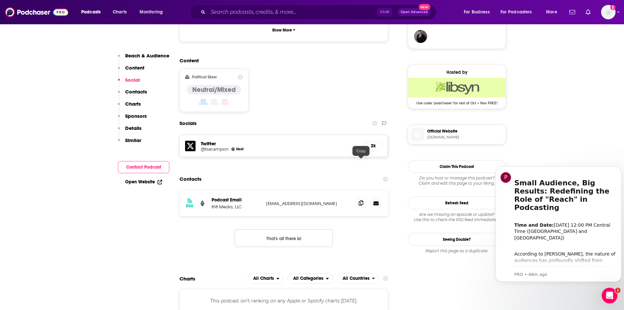
click at [356, 198] on span at bounding box center [361, 203] width 10 height 10
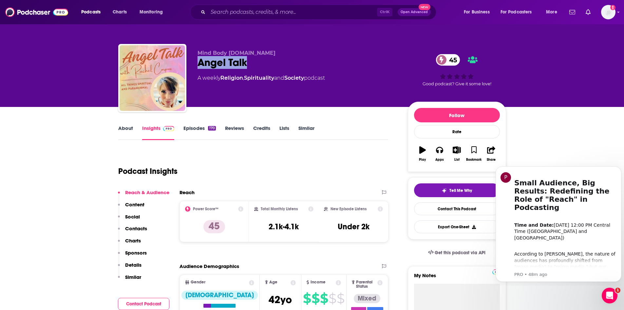
drag, startPoint x: 193, startPoint y: 60, endPoint x: 256, endPoint y: 59, distance: 62.9
click at [256, 59] on div "Mind Body [DOMAIN_NAME] Angel Talk 45 A weekly Religion , Spirituality and Soci…" at bounding box center [312, 79] width 388 height 71
copy h2 "Angel Talk"
drag, startPoint x: 267, startPoint y: 229, endPoint x: 307, endPoint y: 225, distance: 40.2
click at [307, 225] on div "Total Monthly Listens 2.1k-4.1k" at bounding box center [283, 221] width 59 height 30
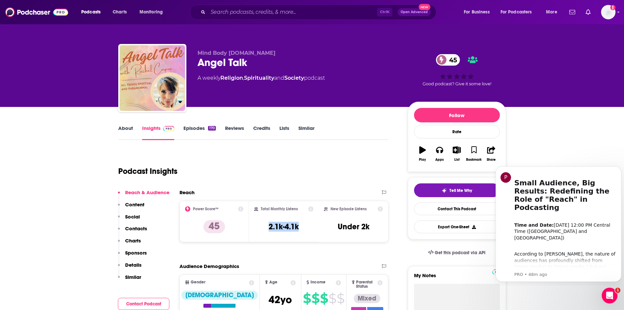
copy h3 "2.1k-4.1k"
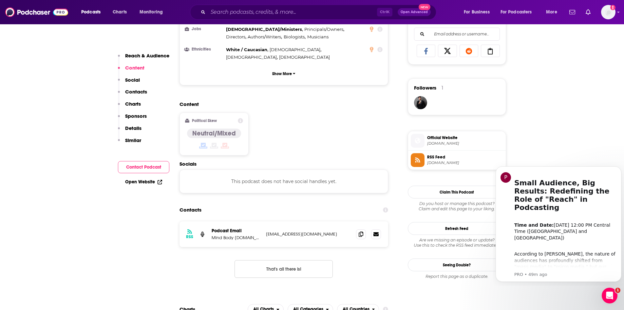
scroll to position [426, 0]
click at [360, 230] on icon at bounding box center [361, 232] width 5 height 5
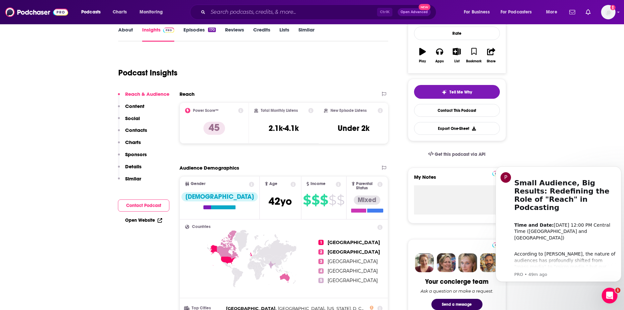
scroll to position [0, 0]
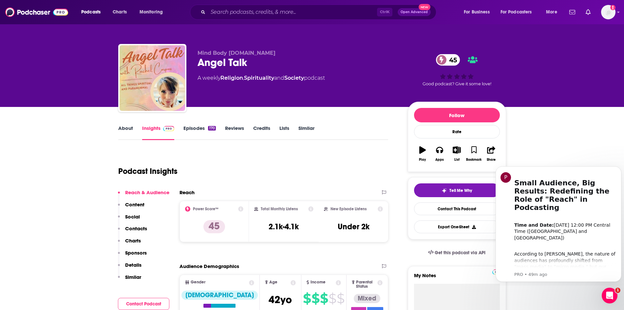
click at [124, 134] on link "About" at bounding box center [125, 132] width 15 height 15
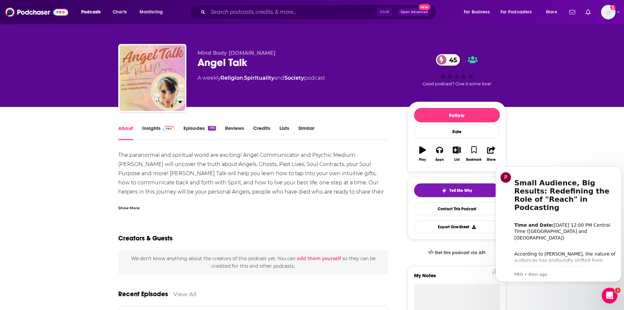
drag, startPoint x: 357, startPoint y: 155, endPoint x: 135, endPoint y: 164, distance: 221.8
click at [135, 164] on div "The paranormal and spiritual world are exciting! Angel Communicator and Psychic…" at bounding box center [253, 191] width 270 height 83
copy div "[PERSON_NAME]"
